Goal: Task Accomplishment & Management: Use online tool/utility

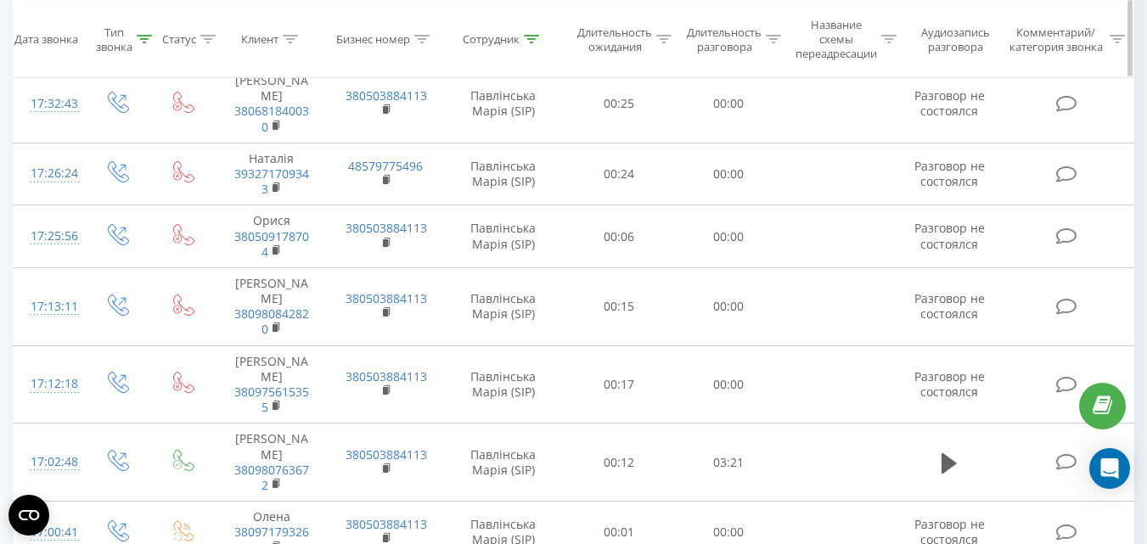
click at [121, 50] on div "Тип звонка" at bounding box center [114, 39] width 37 height 29
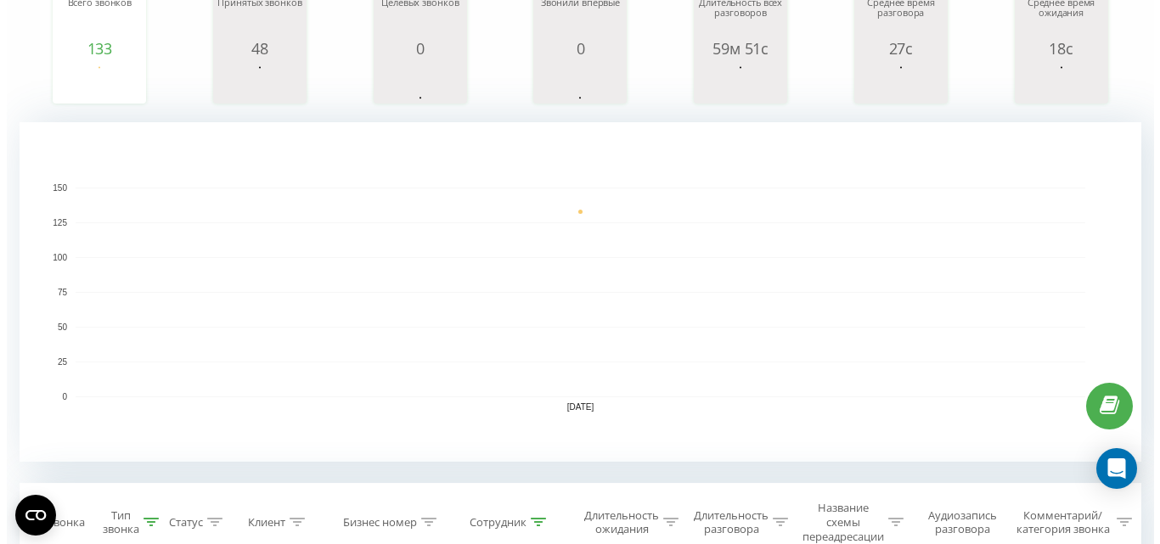
scroll to position [102, 0]
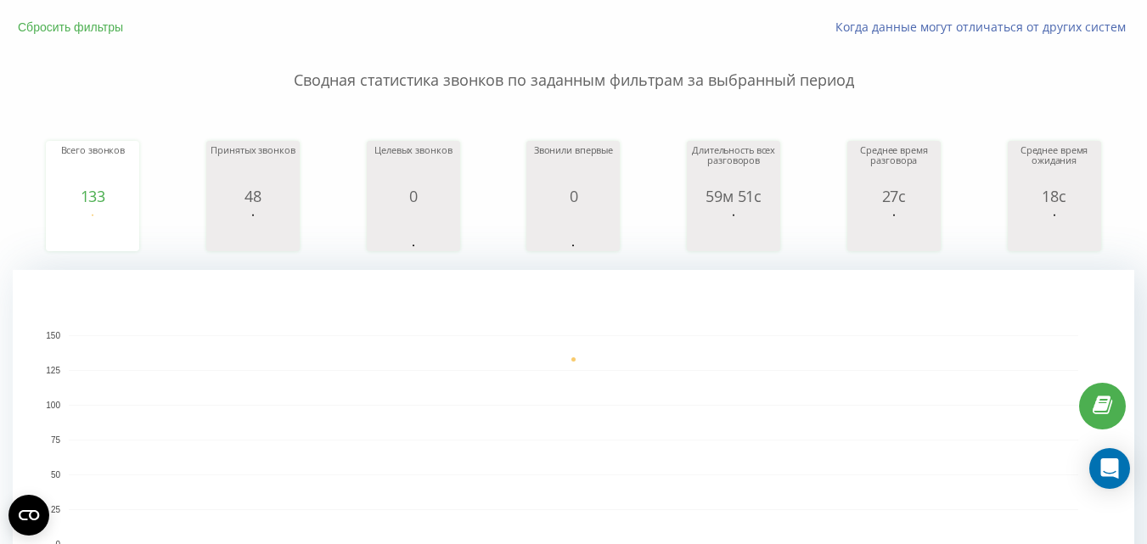
click at [86, 32] on button "Сбросить фильтры" at bounding box center [72, 27] width 119 height 15
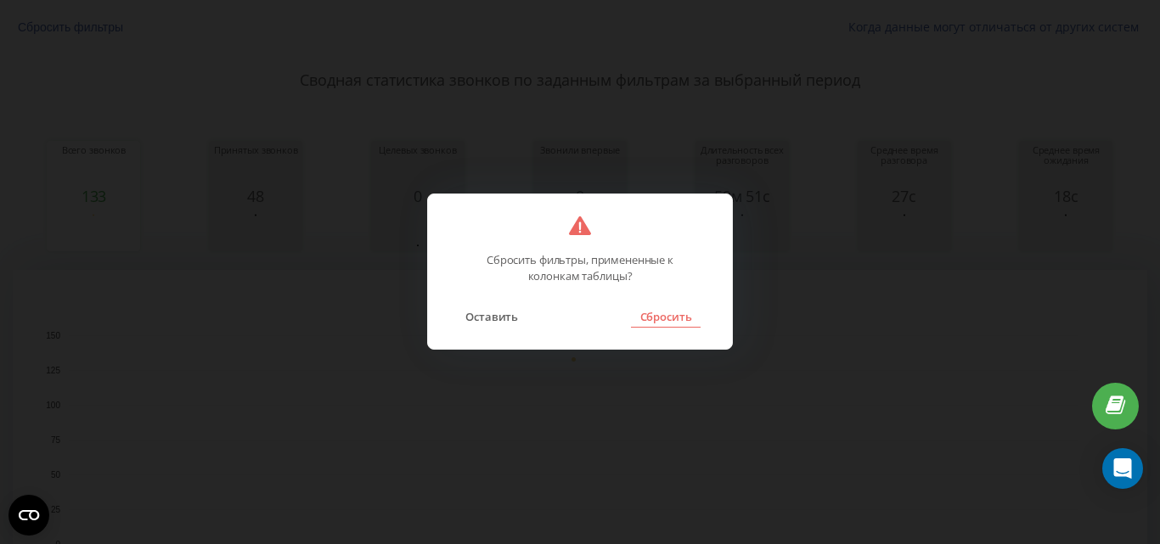
click at [663, 320] on button "Сбросить" at bounding box center [665, 317] width 69 height 22
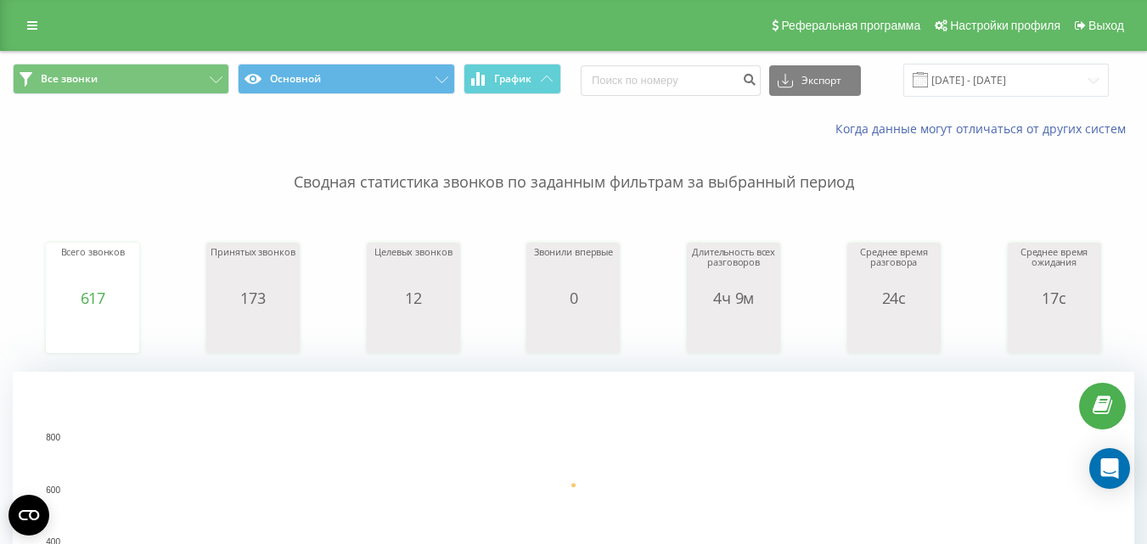
scroll to position [509, 0]
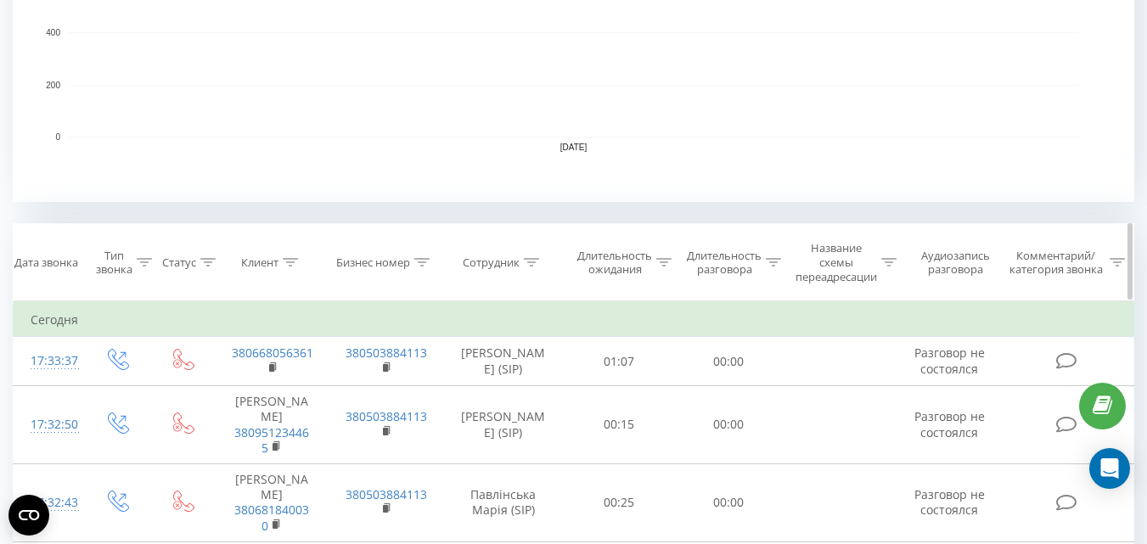
click at [497, 251] on th "Сотрудник" at bounding box center [503, 262] width 122 height 77
click at [511, 262] on div "Сотрудник" at bounding box center [491, 263] width 57 height 14
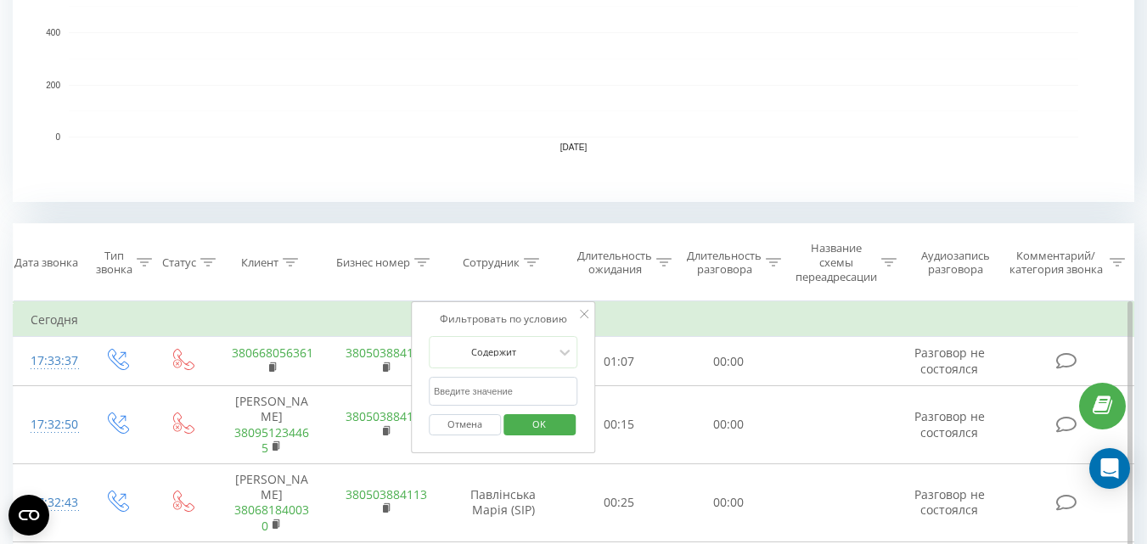
click at [510, 388] on input "text" at bounding box center [503, 392] width 149 height 30
type input "пав"
click at [551, 423] on span "OK" at bounding box center [539, 424] width 48 height 26
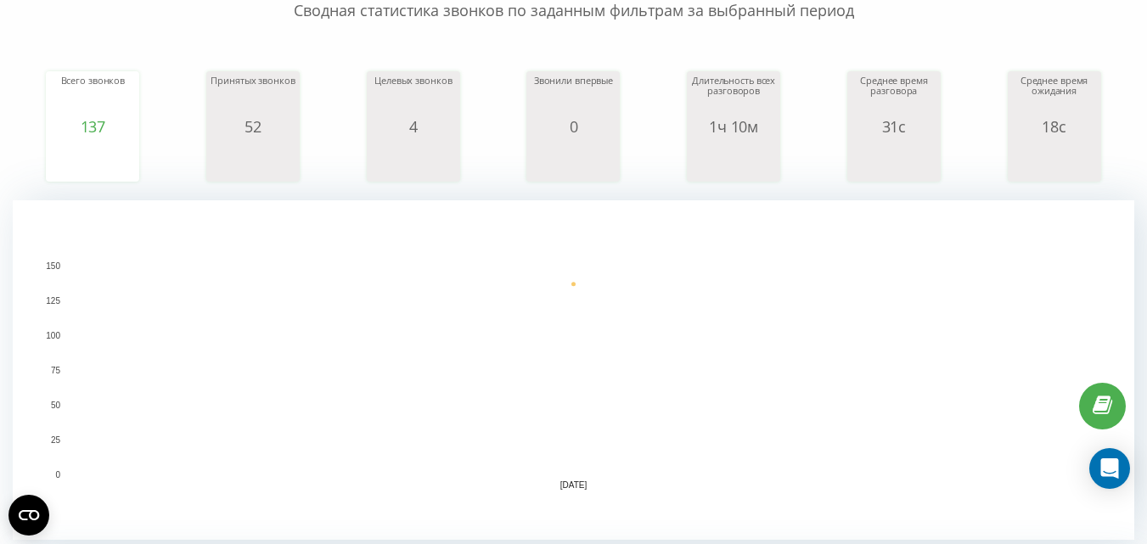
scroll to position [425, 0]
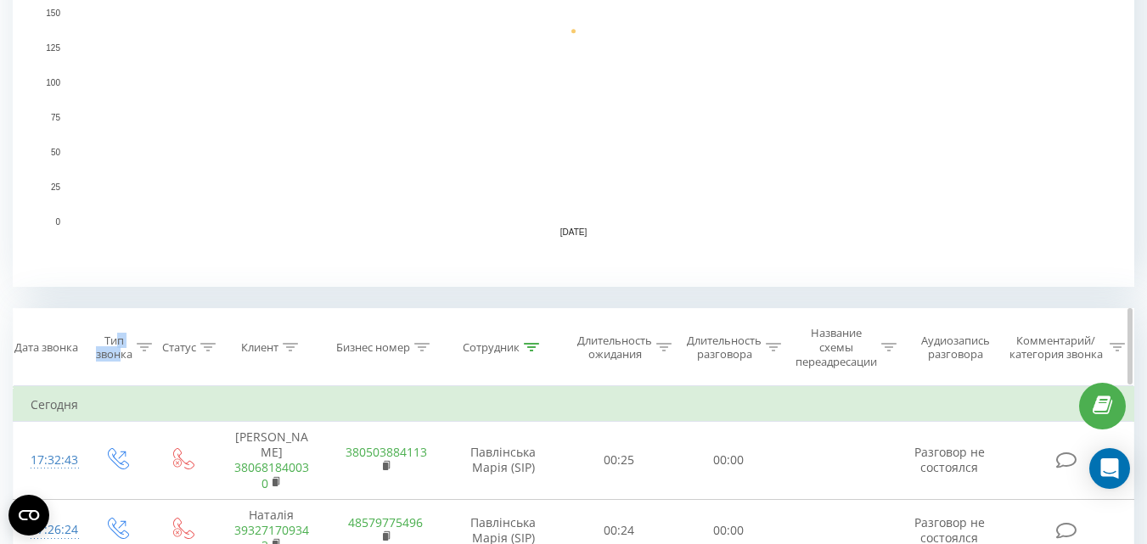
click at [117, 348] on div "Тип звонка" at bounding box center [114, 348] width 37 height 29
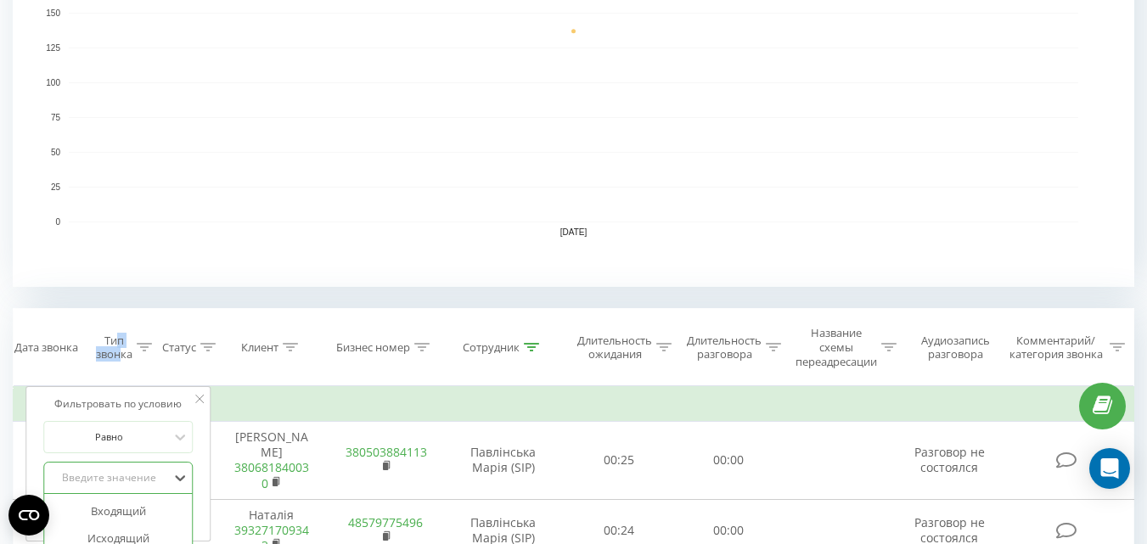
scroll to position [579, 0]
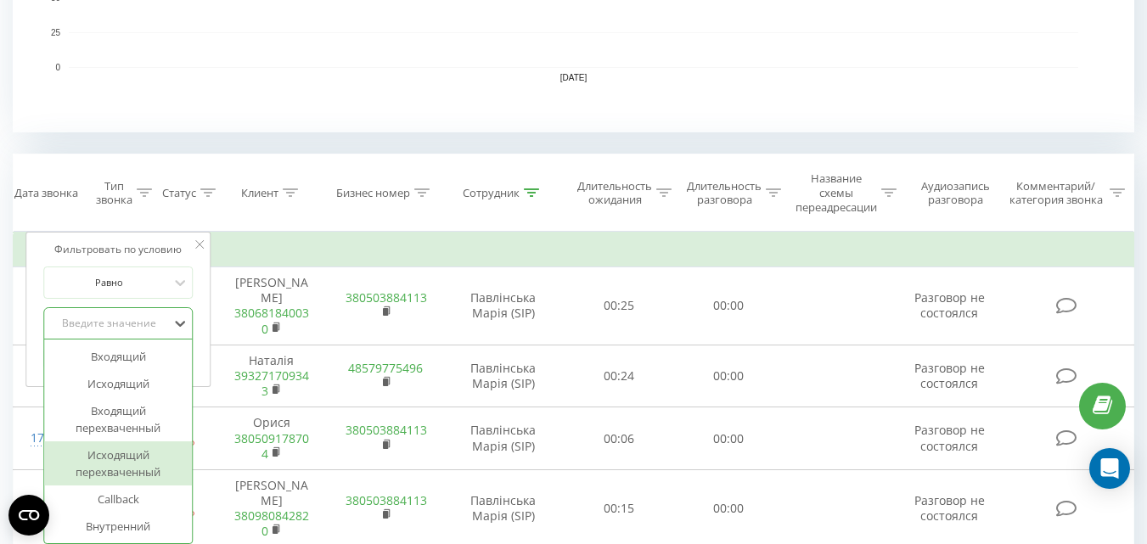
click at [107, 340] on div "6 results available. Use Up and Down to choose options, press Enter to select t…" at bounding box center [117, 323] width 149 height 32
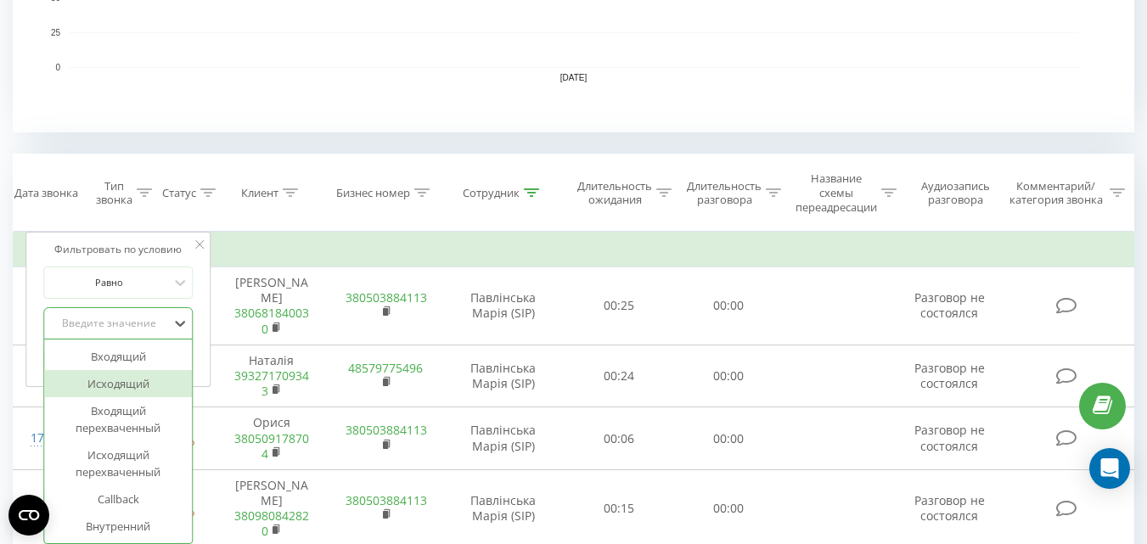
click at [154, 375] on div "Исходящий" at bounding box center [118, 383] width 148 height 27
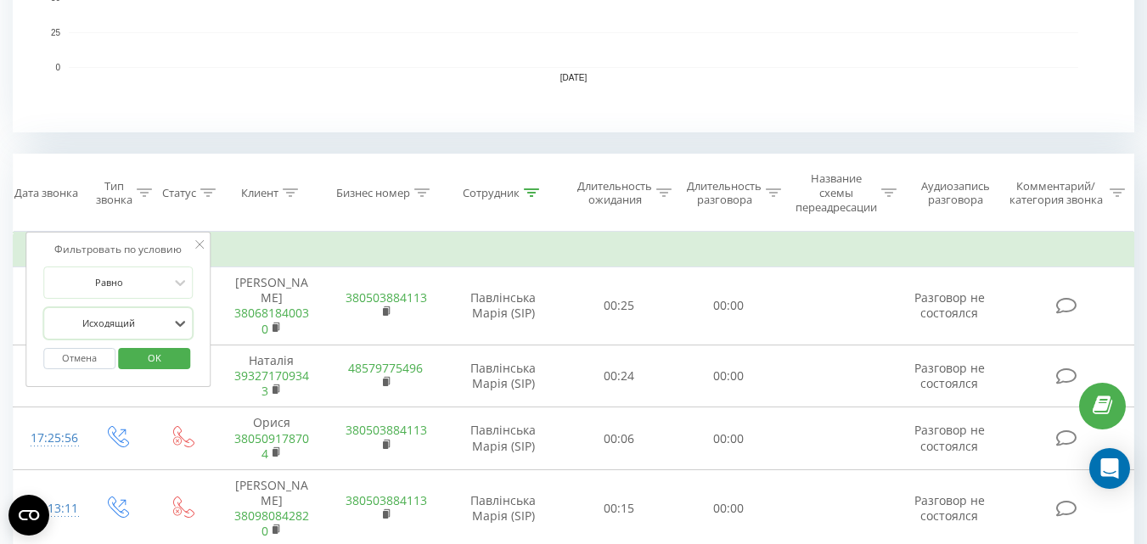
click at [172, 360] on span "OK" at bounding box center [155, 358] width 48 height 26
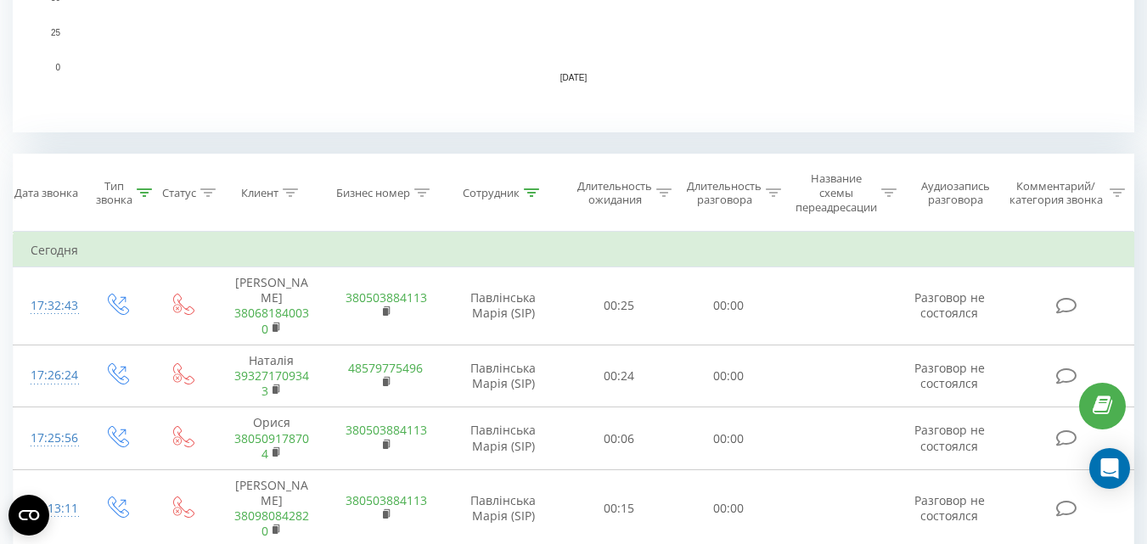
scroll to position [37, 0]
